Goal: Transaction & Acquisition: Purchase product/service

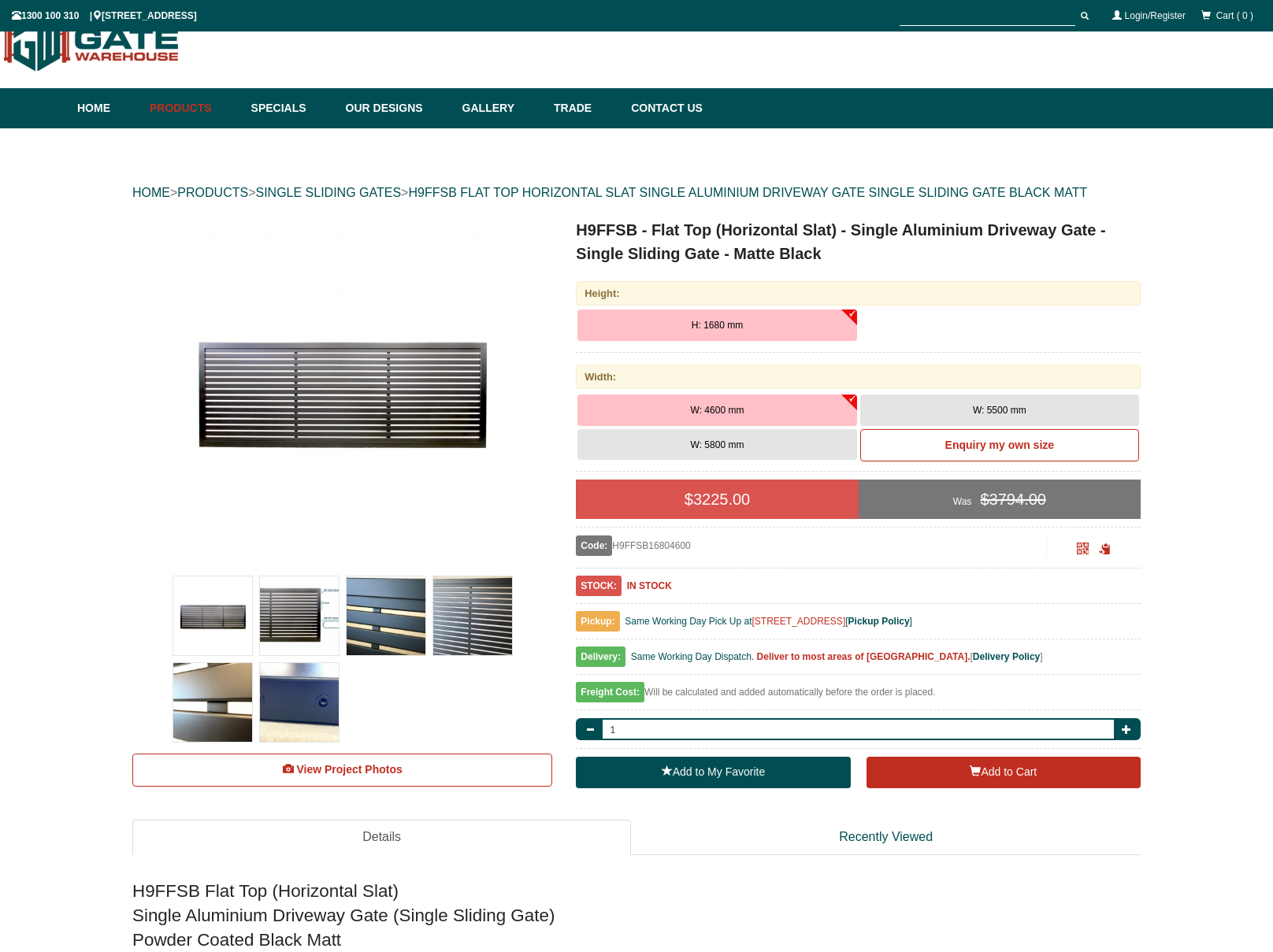
scroll to position [44, 0]
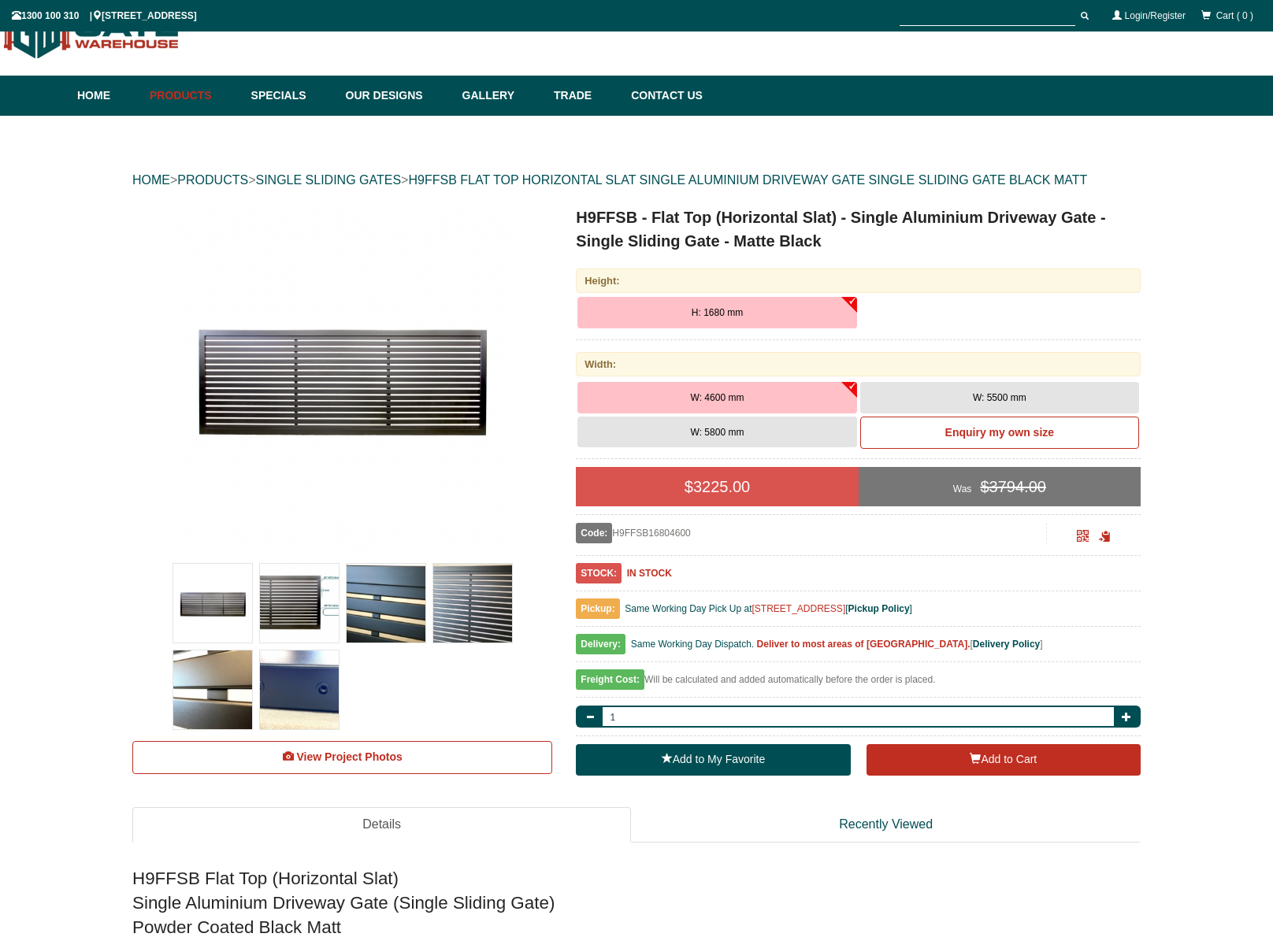
click at [1046, 401] on button "W: 5500 mm" at bounding box center [999, 397] width 279 height 32
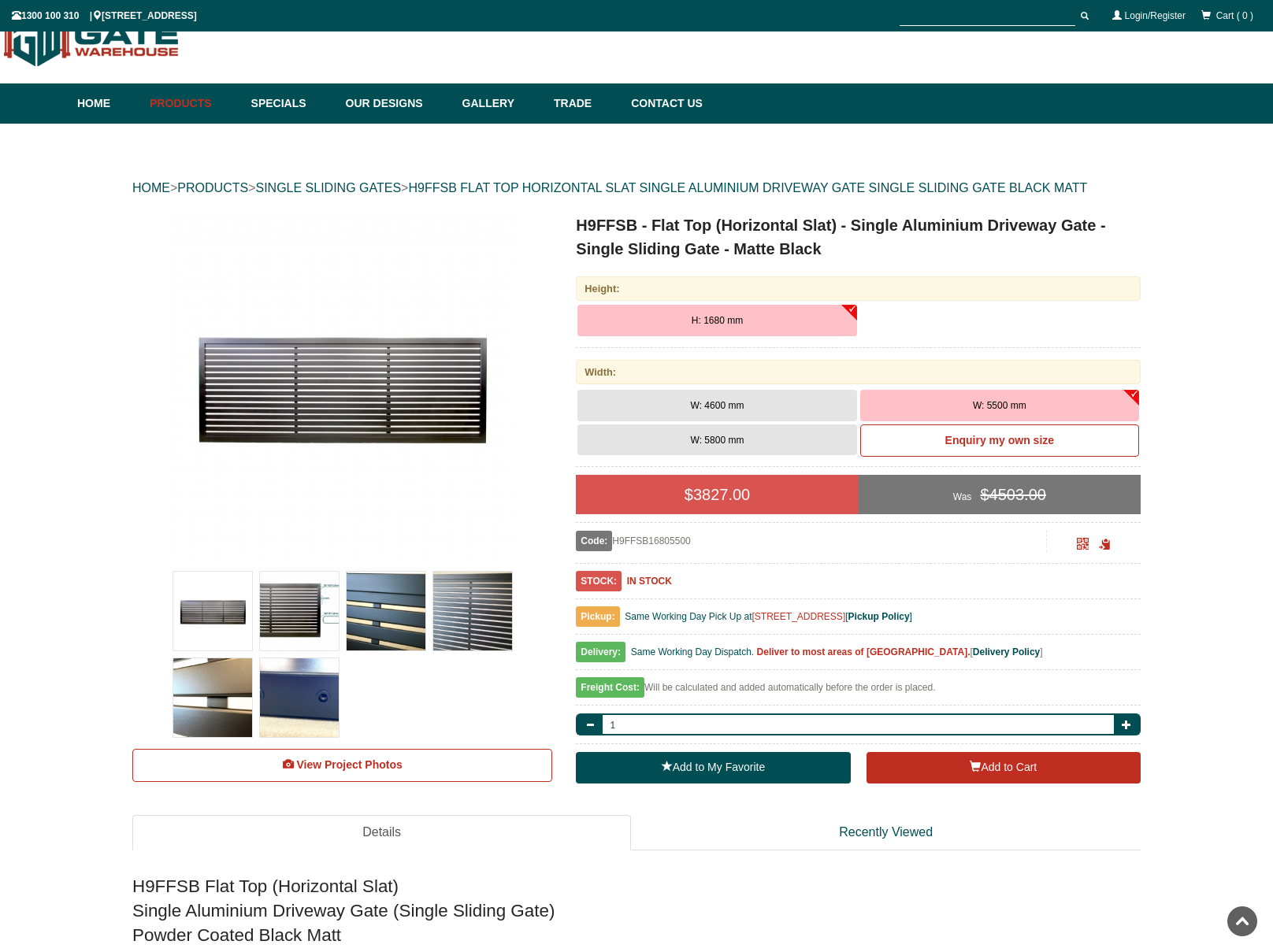
scroll to position [0, 0]
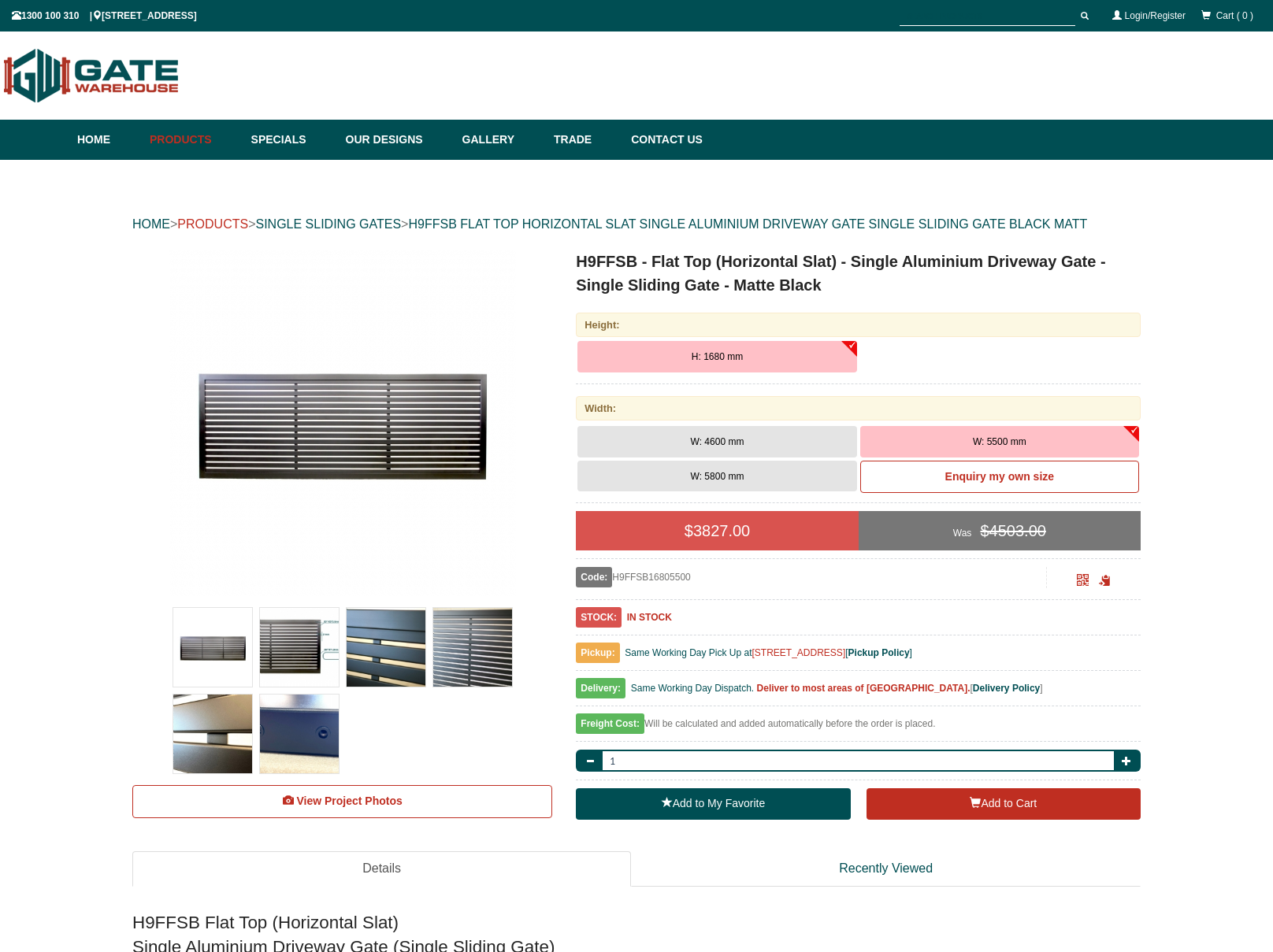
click at [199, 227] on link "PRODUCTS" at bounding box center [213, 224] width 71 height 13
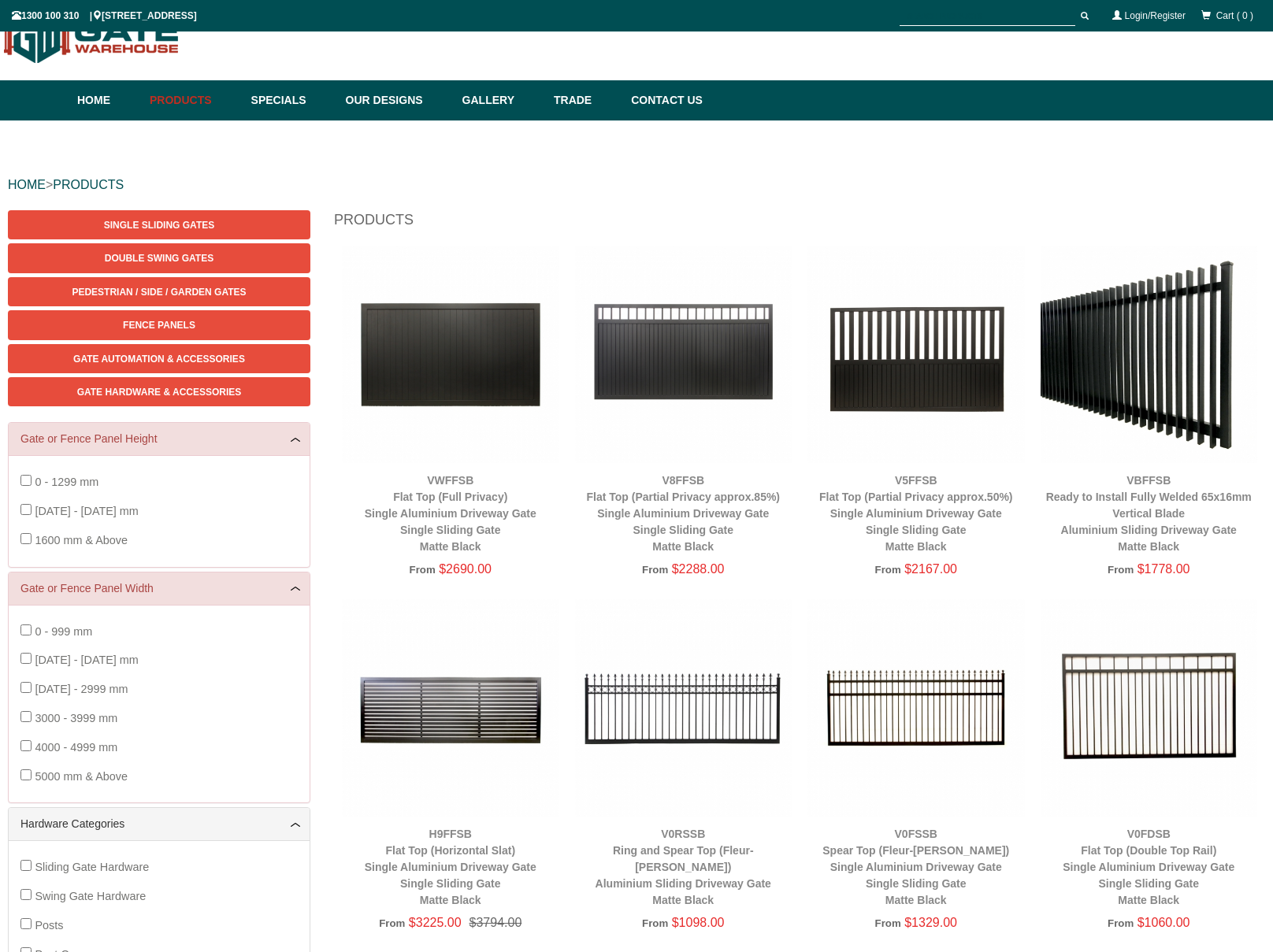
scroll to position [39, 0]
click at [668, 334] on img at bounding box center [684, 354] width 218 height 218
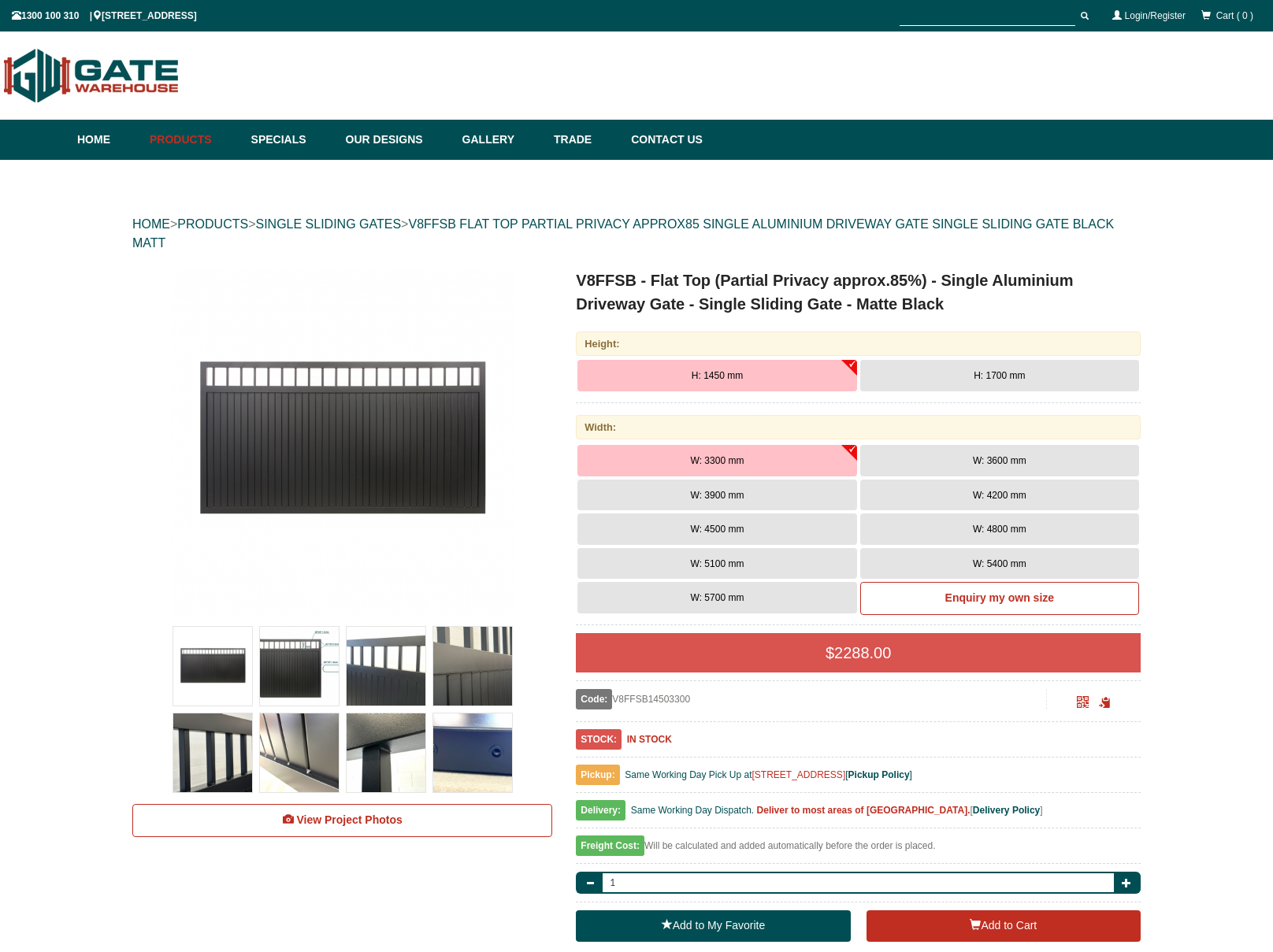
scroll to position [39, 0]
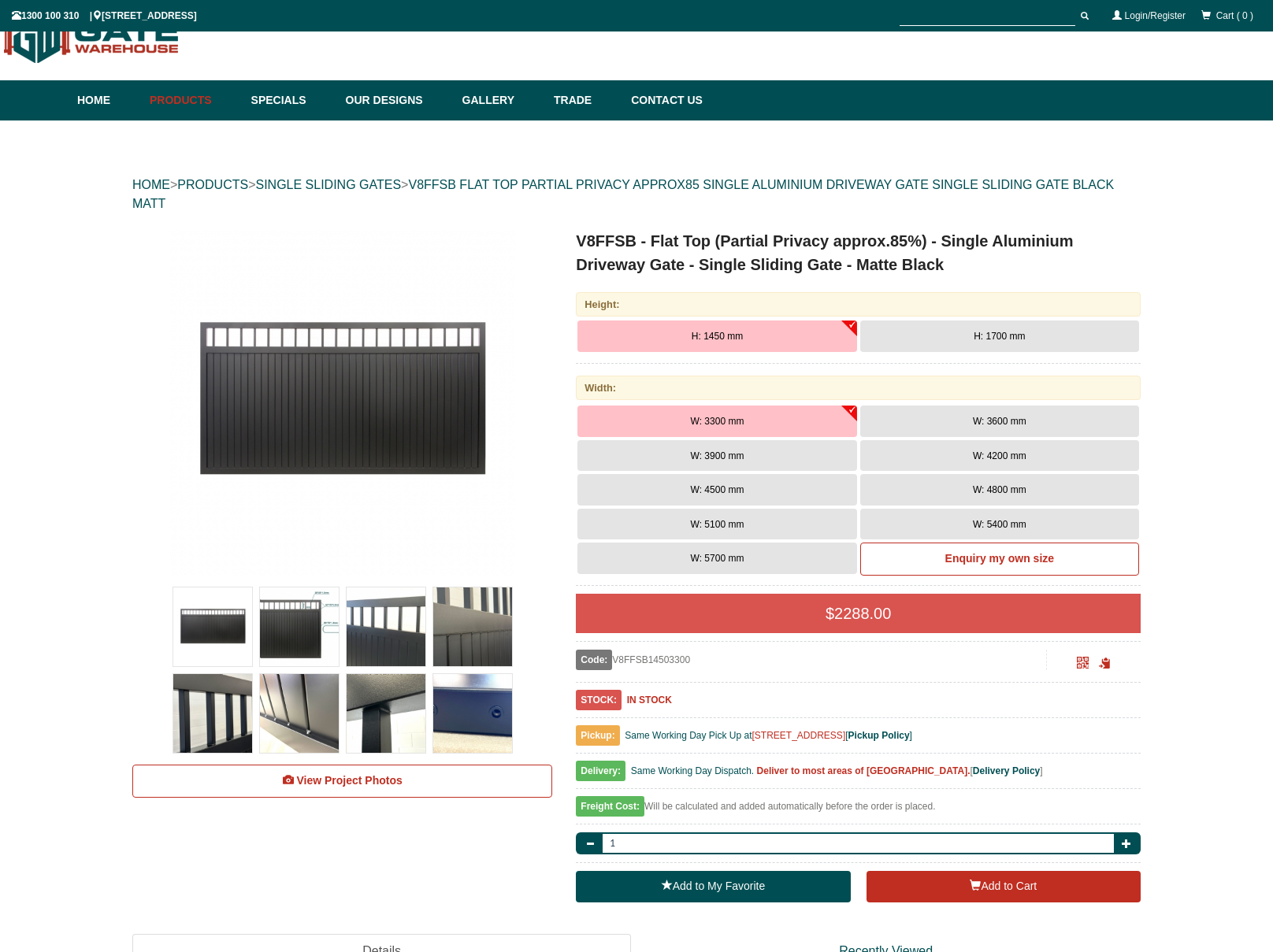
click at [365, 397] on img at bounding box center [343, 402] width 347 height 347
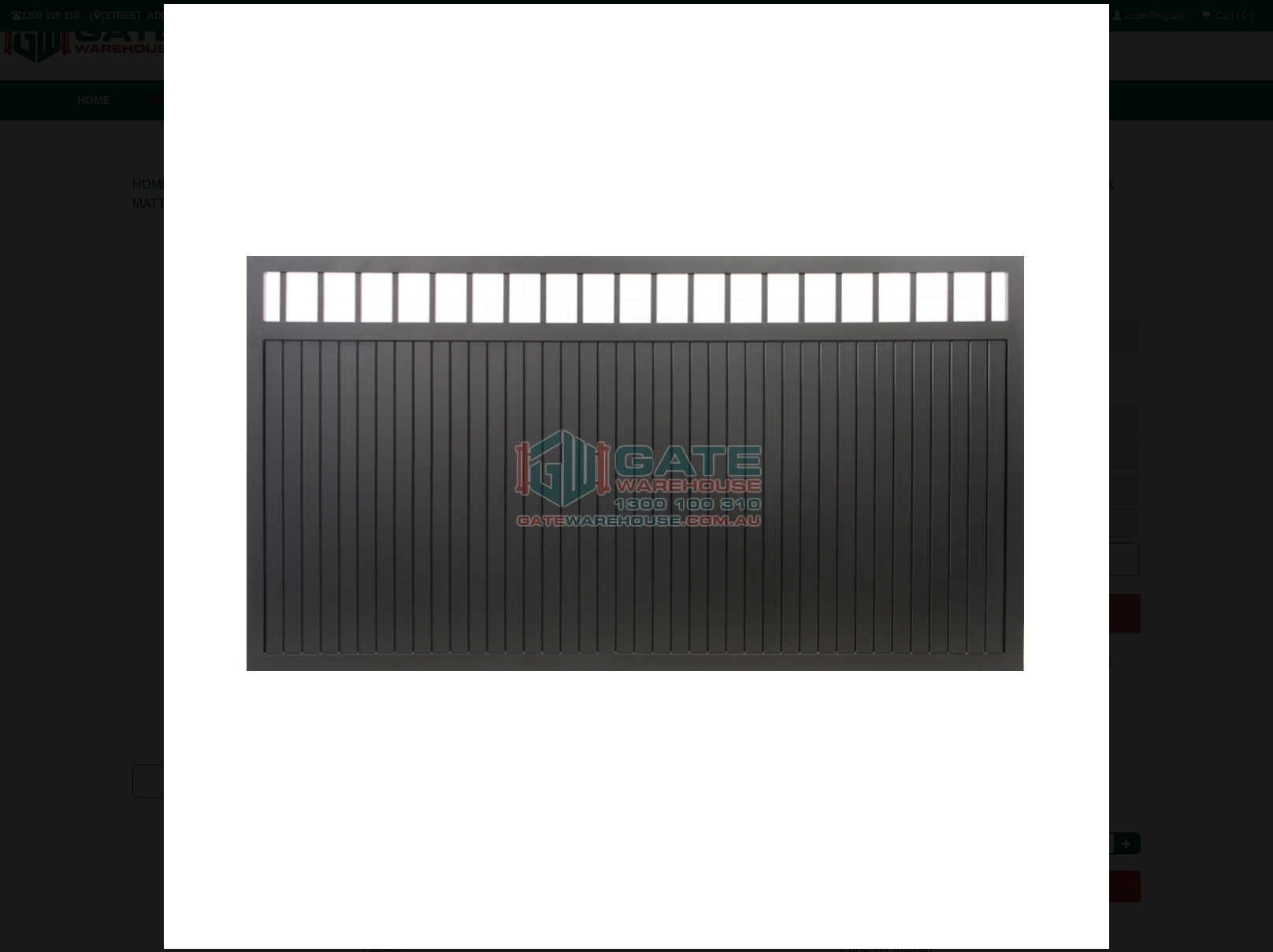
click at [1230, 185] on div at bounding box center [636, 476] width 1273 height 952
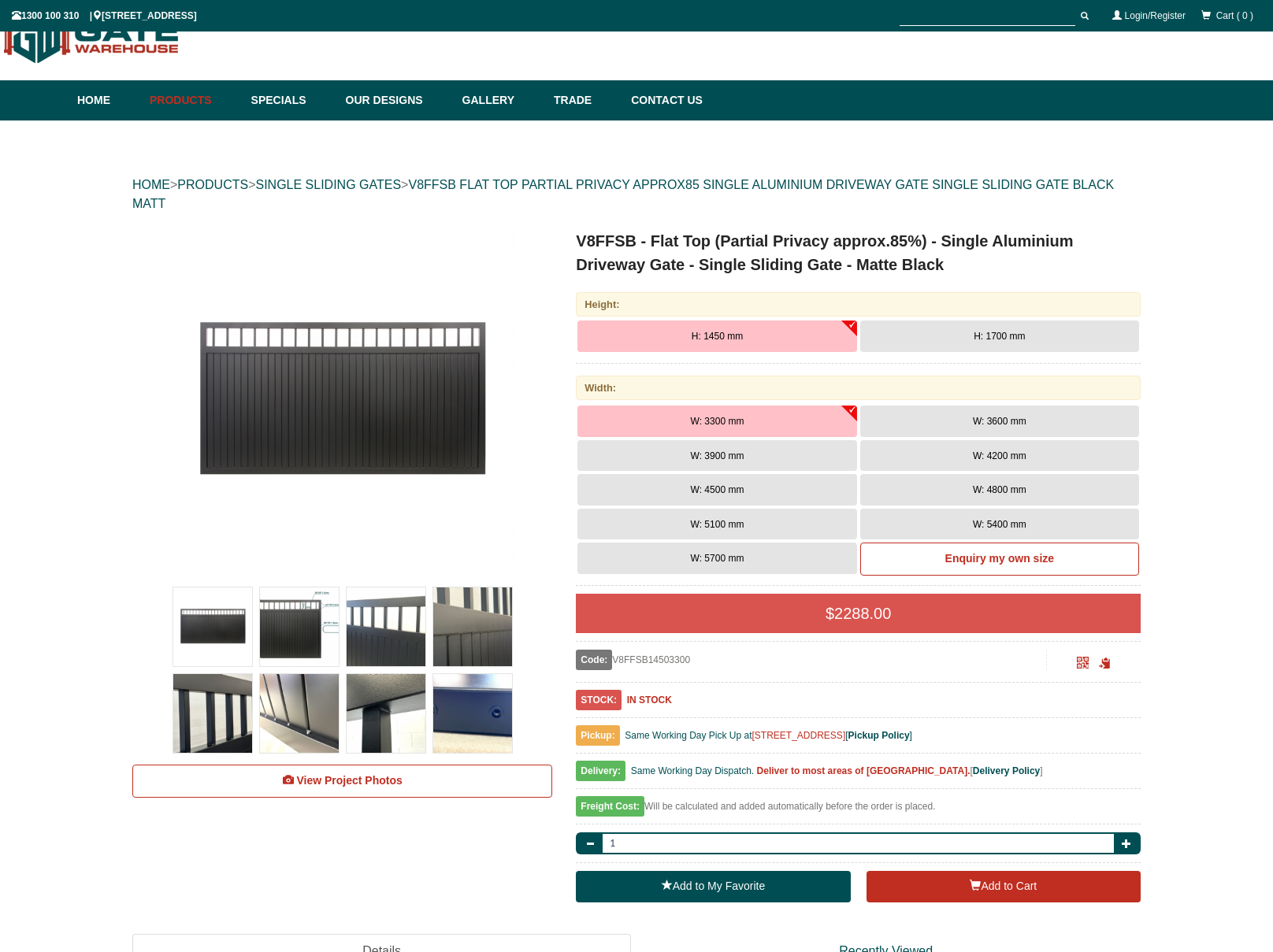
scroll to position [175, 0]
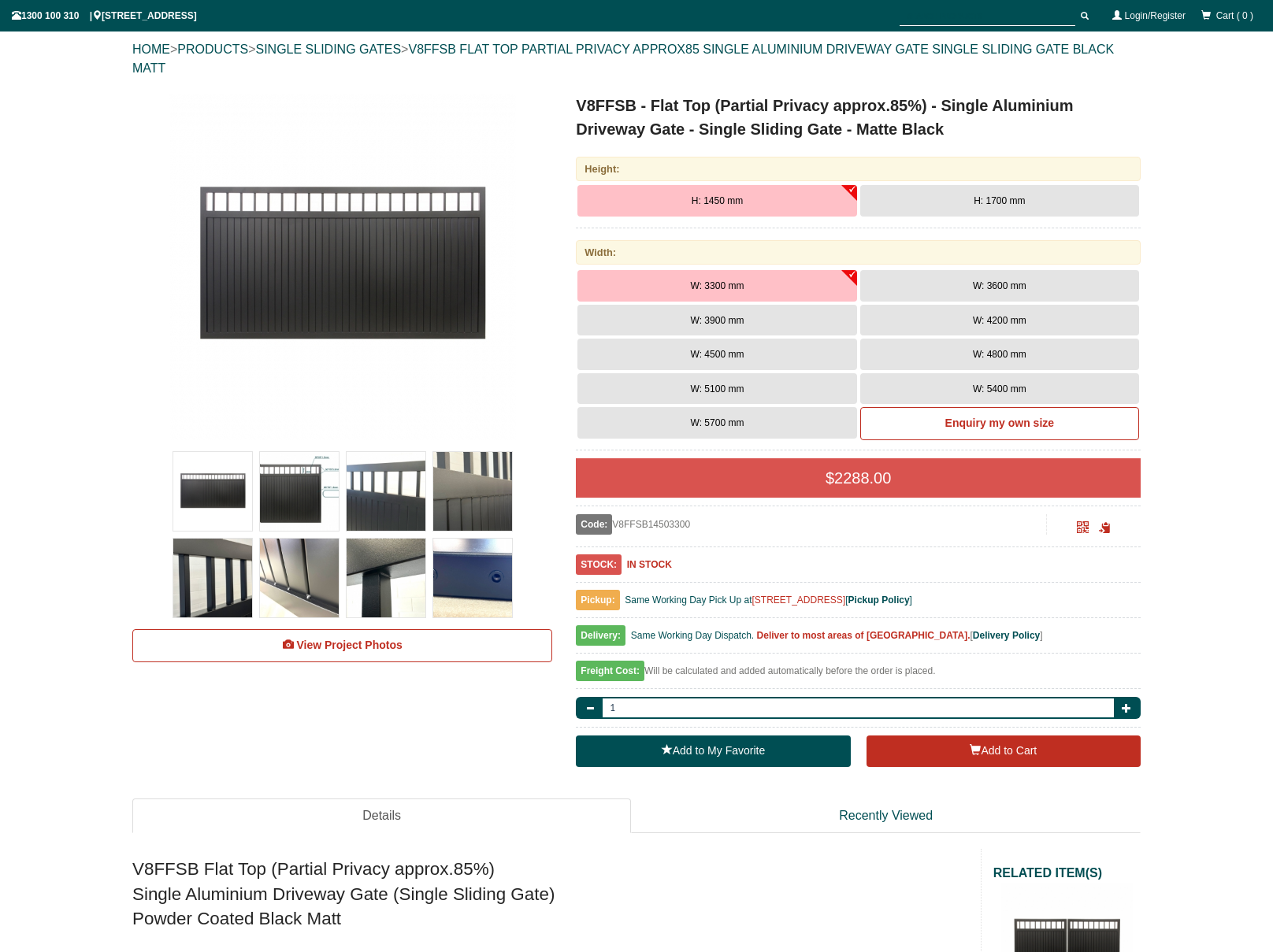
click at [994, 203] on span "H: 1700 mm" at bounding box center [999, 200] width 52 height 11
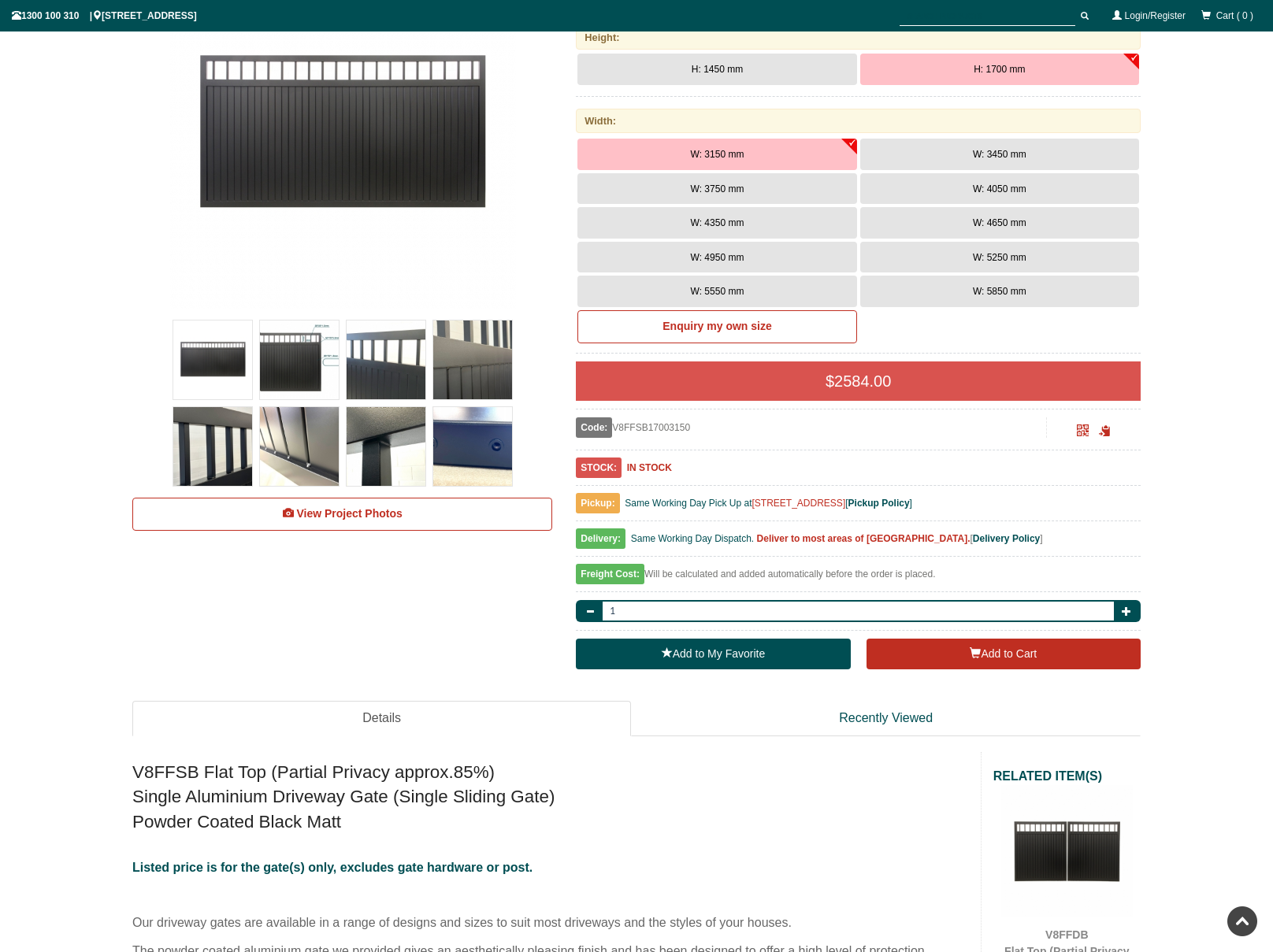
scroll to position [290, 0]
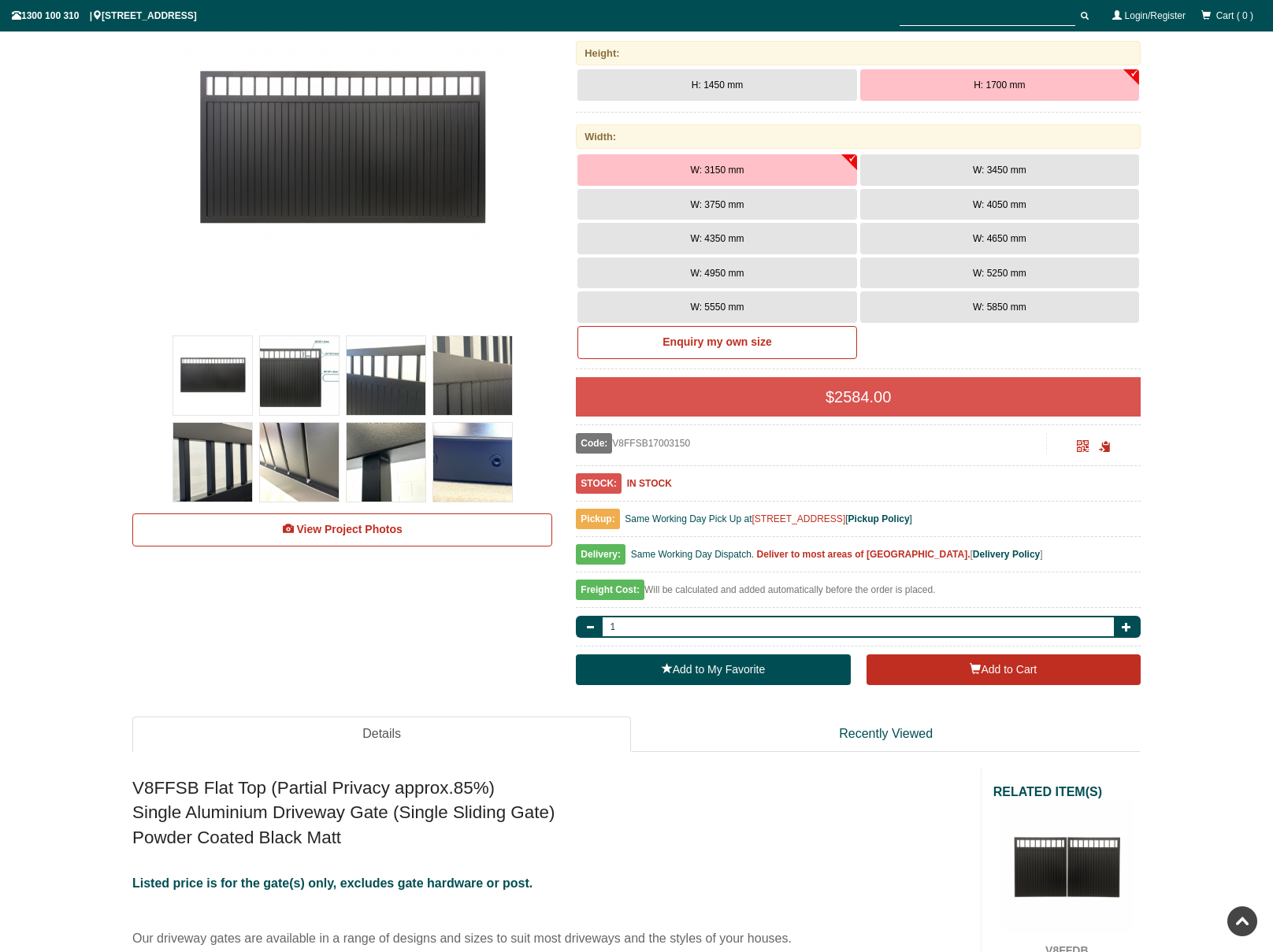
click at [299, 462] on img at bounding box center [299, 462] width 79 height 79
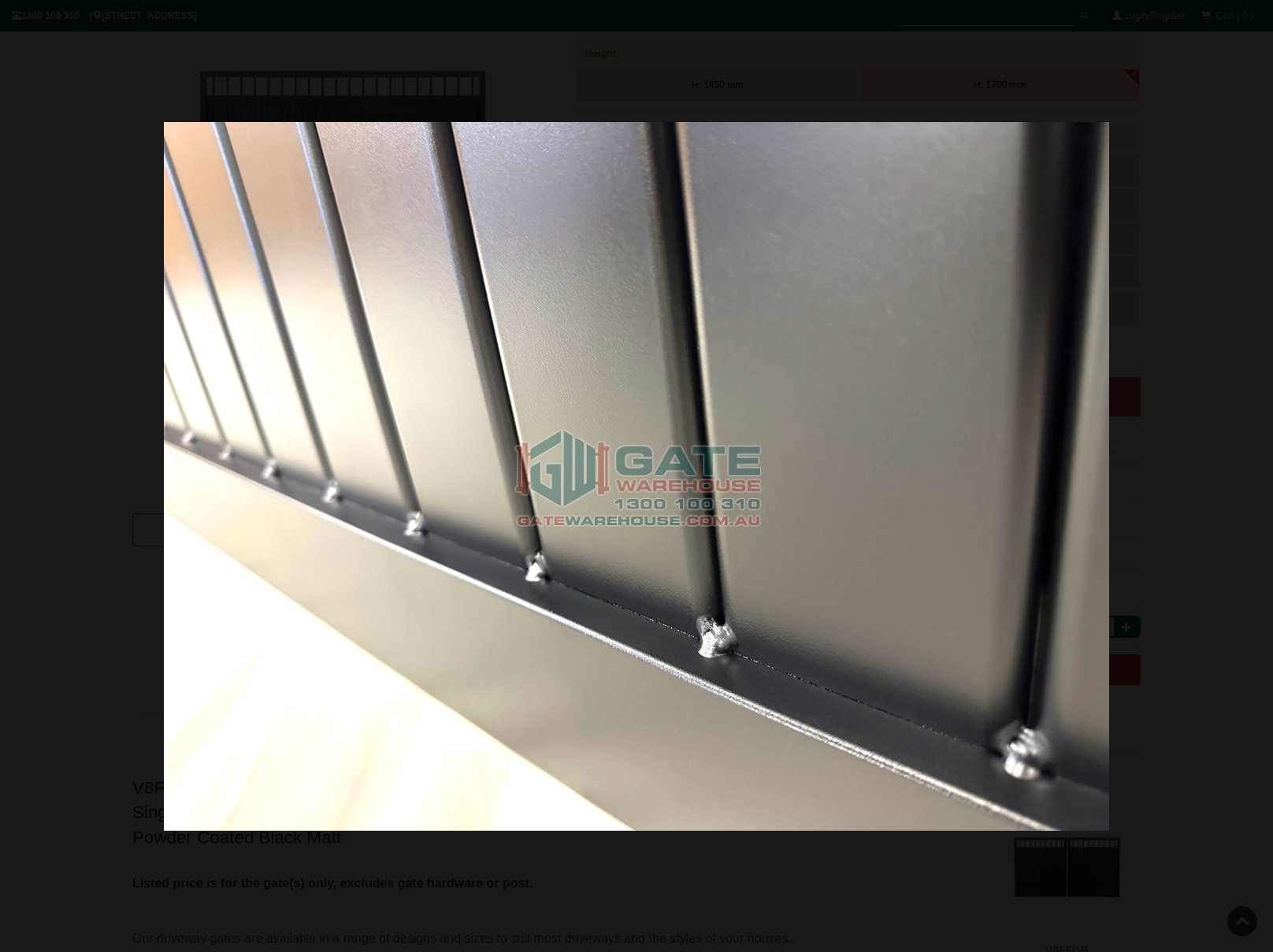
click at [169, 101] on div at bounding box center [636, 476] width 1273 height 952
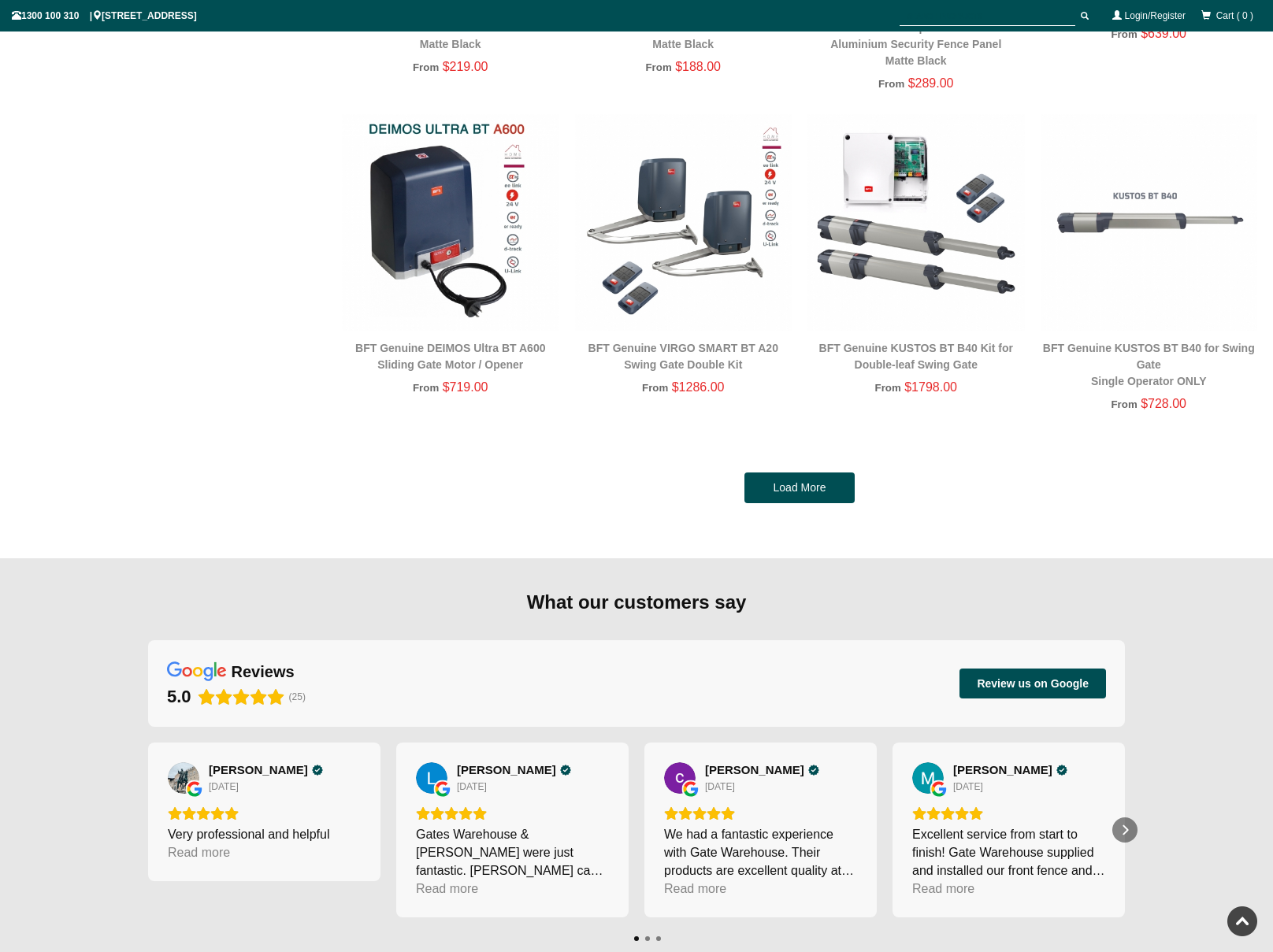
scroll to position [3486, 0]
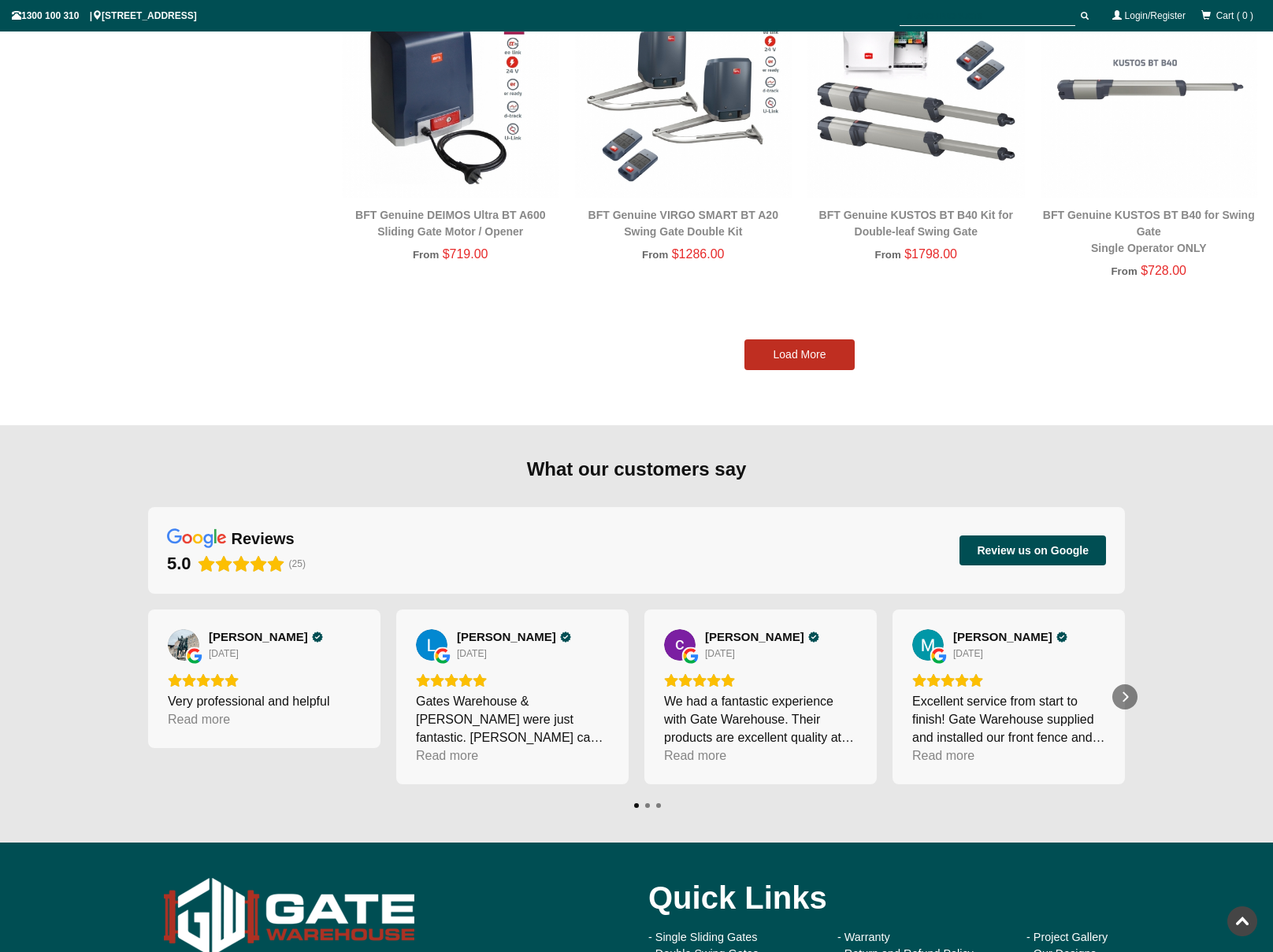
click at [823, 353] on link "Load More" at bounding box center [799, 355] width 110 height 32
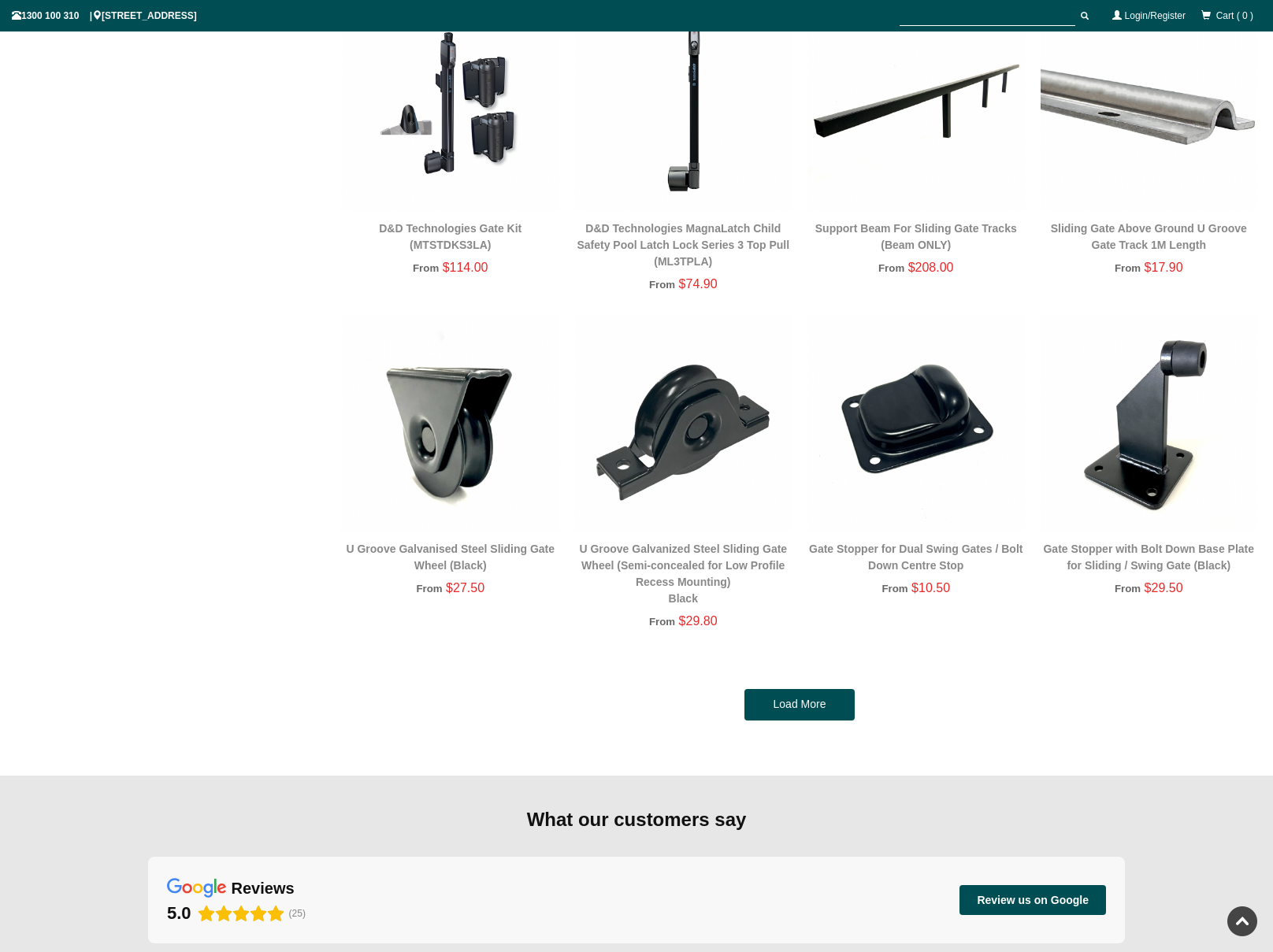
scroll to position [6612, 0]
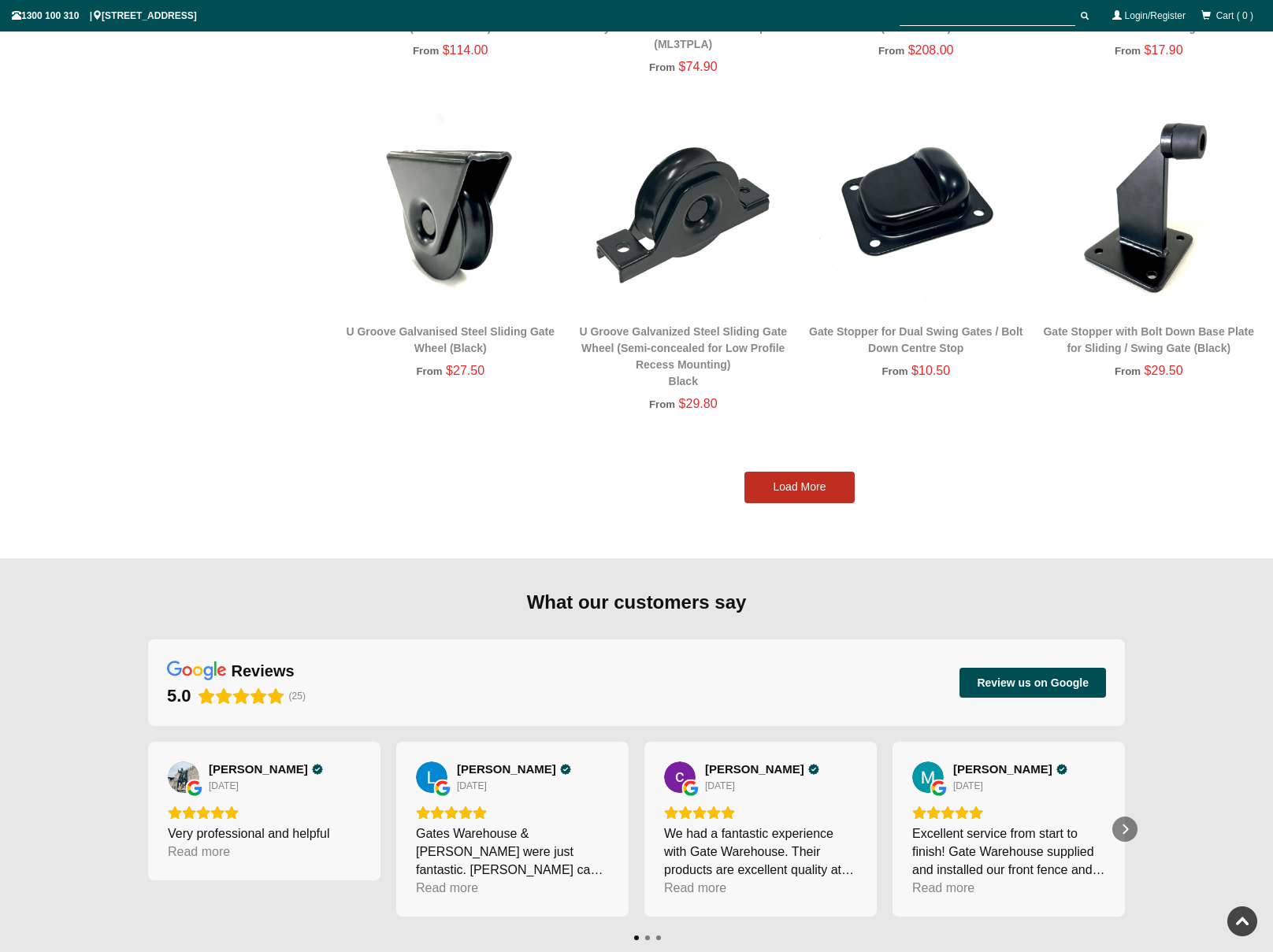
click at [770, 496] on link "Load More" at bounding box center [799, 487] width 110 height 32
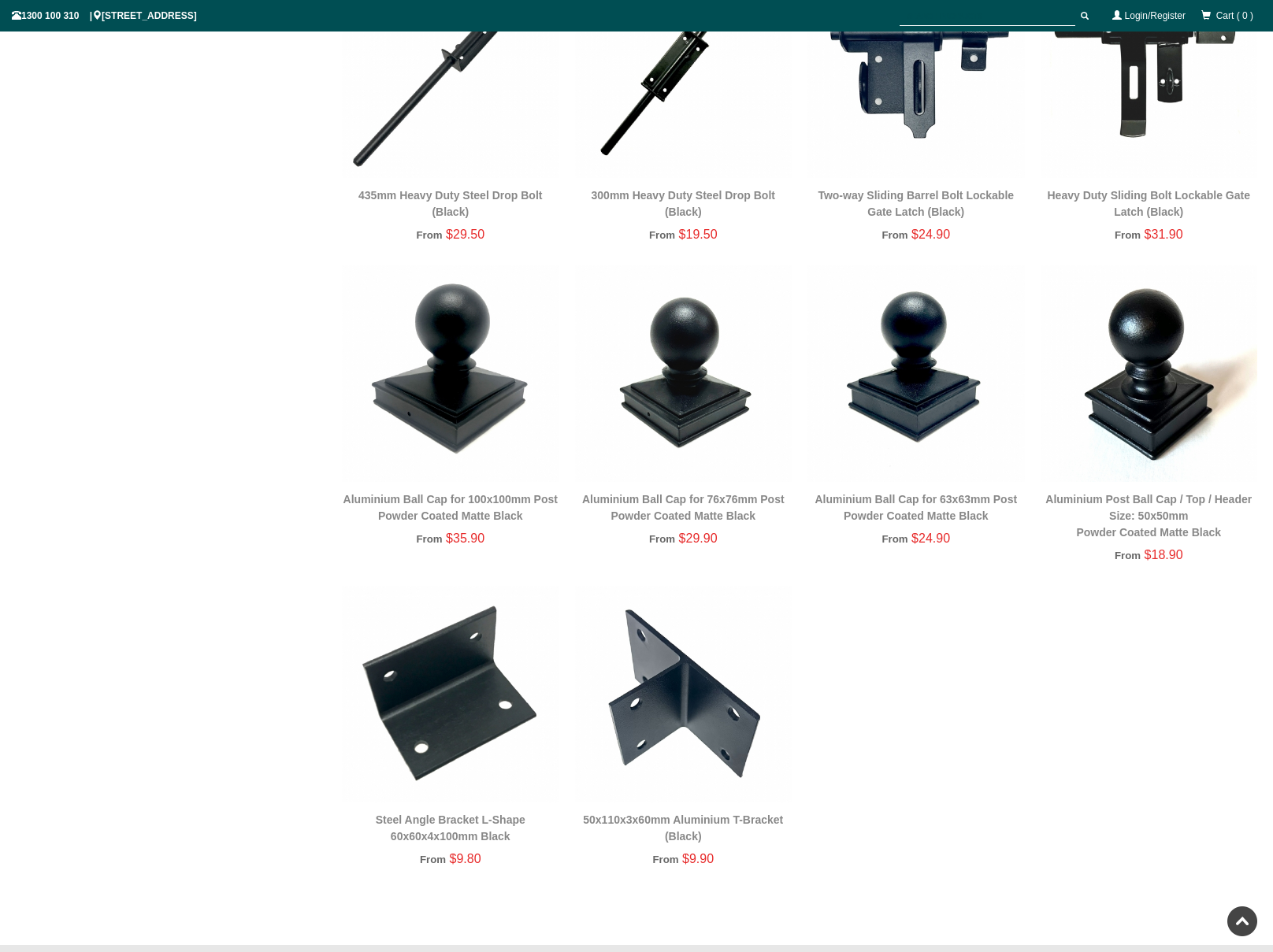
scroll to position [8453, 0]
